Goal: Navigation & Orientation: Find specific page/section

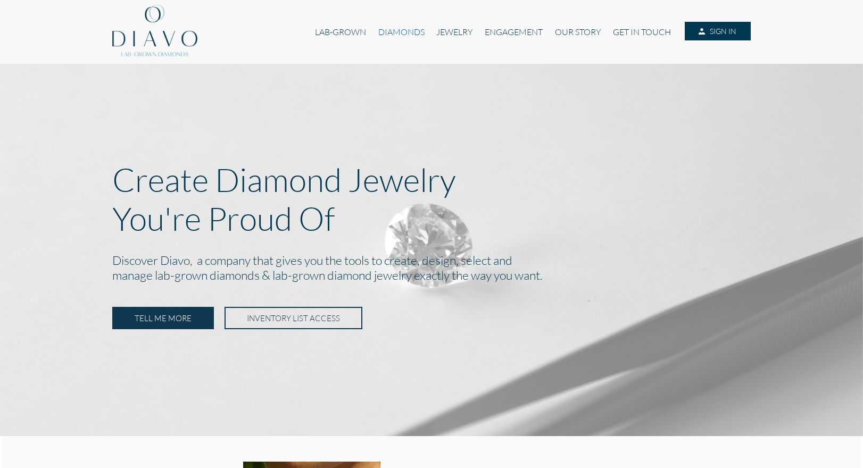
click at [389, 31] on link "DIAMONDS" at bounding box center [402, 32] width 58 height 20
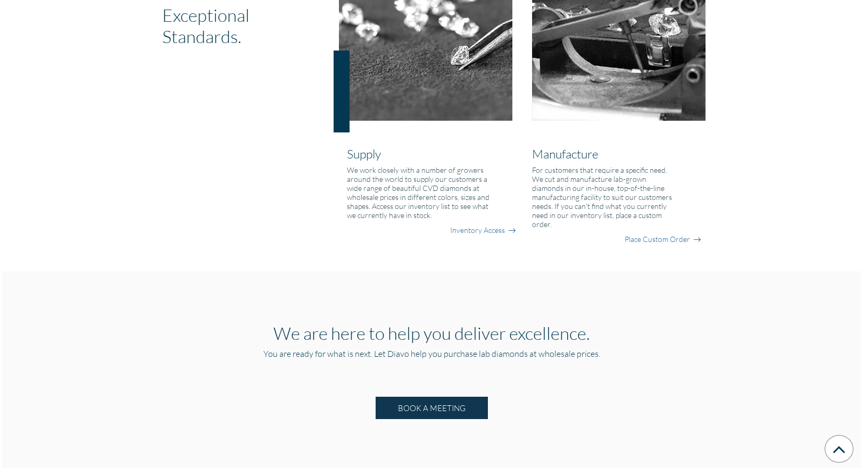
scroll to position [840, 0]
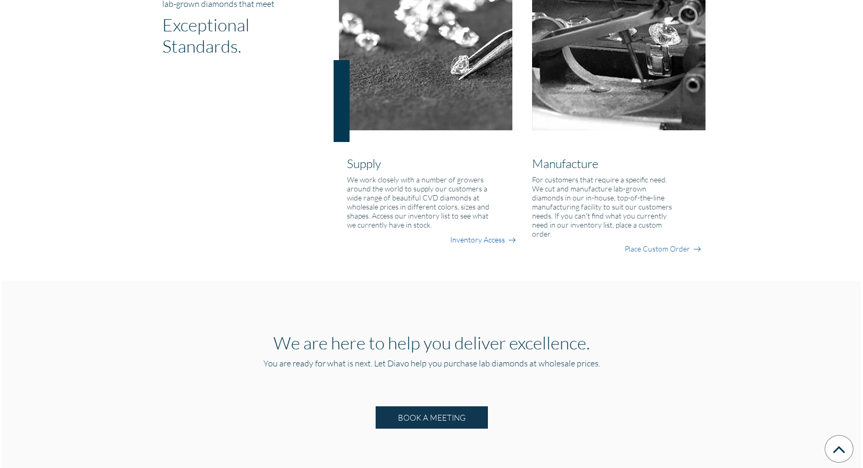
click at [483, 242] on link "Inventory Access" at bounding box center [477, 240] width 55 height 11
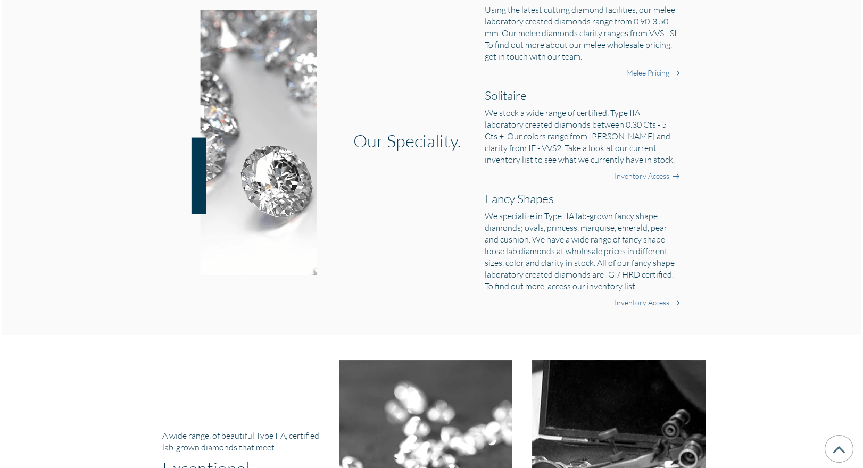
scroll to position [368, 0]
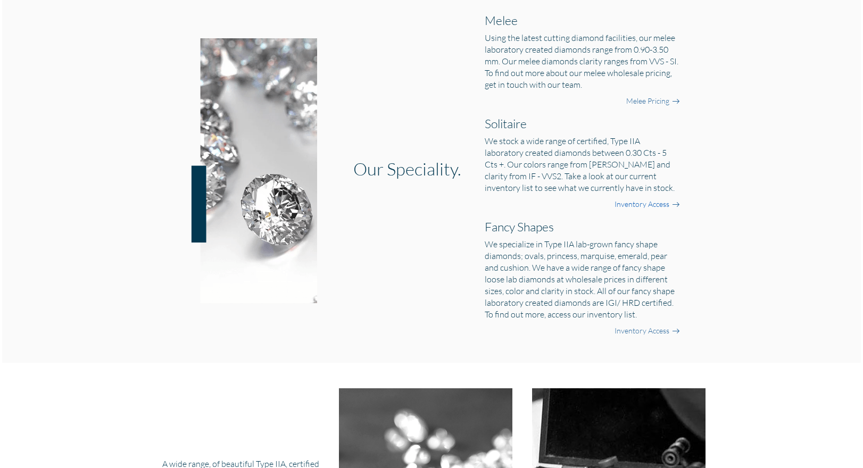
click at [643, 203] on link "Inventory Access" at bounding box center [642, 204] width 55 height 11
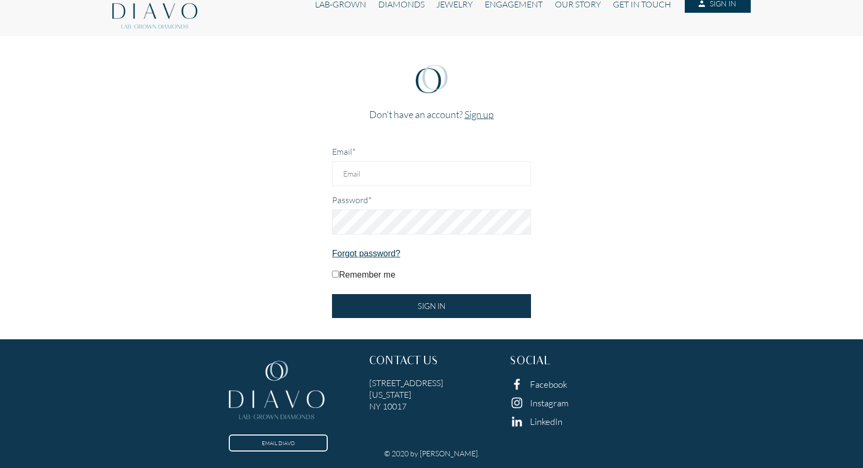
scroll to position [31, 0]
